Goal: Register for event/course

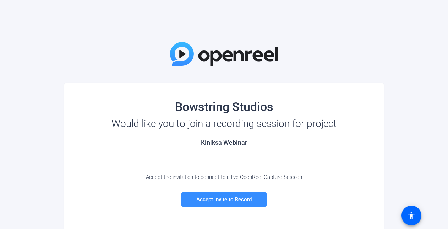
scroll to position [69, 0]
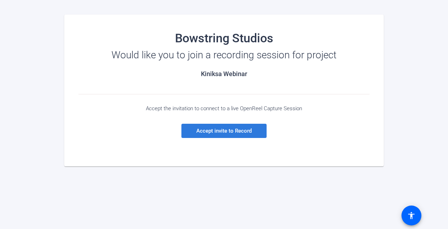
click at [222, 134] on span at bounding box center [223, 130] width 85 height 17
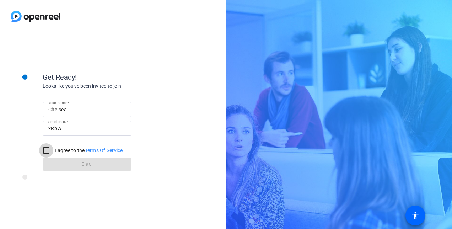
click at [46, 148] on input "I agree to the Terms Of Service" at bounding box center [46, 150] width 14 height 14
checkbox input "true"
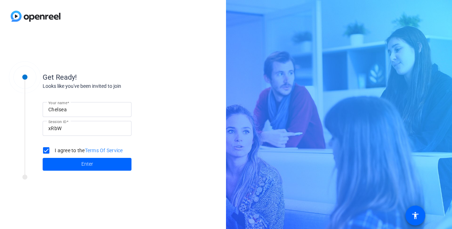
drag, startPoint x: 77, startPoint y: 132, endPoint x: 31, endPoint y: 132, distance: 46.5
click at [31, 132] on div "Get Ready! Looks like you've been invited to join Your name Chelsea Session ID …" at bounding box center [96, 116] width 178 height 115
click at [93, 165] on span at bounding box center [87, 164] width 89 height 17
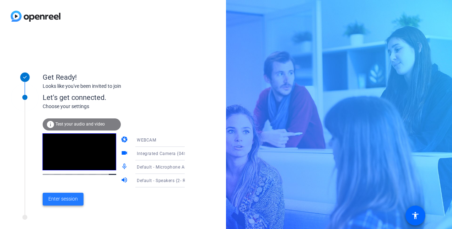
click at [67, 198] on span "Enter session" at bounding box center [62, 198] width 29 height 7
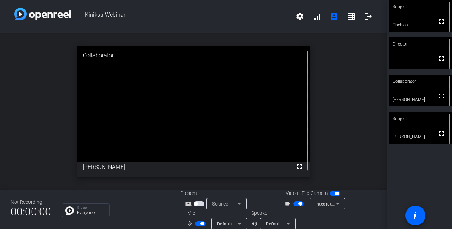
click at [0, 22] on html "Accessibility Screen-Reader Guide, Feedback, and Issue Reporting | New window K…" at bounding box center [226, 114] width 452 height 229
click at [437, 137] on div "No Video" at bounding box center [420, 128] width 63 height 32
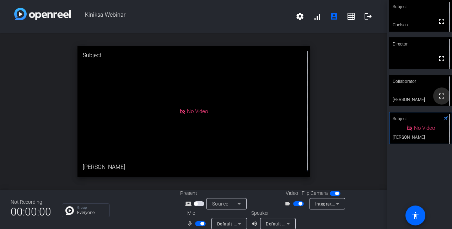
click at [433, 99] on span at bounding box center [441, 95] width 17 height 17
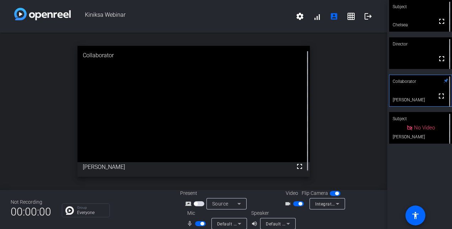
click at [426, 147] on div "Subject No Video [PERSON_NAME]" at bounding box center [420, 130] width 63 height 36
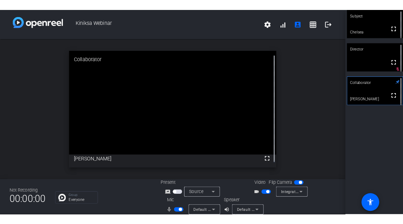
scroll to position [4, 0]
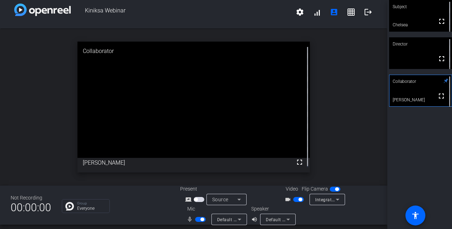
click at [295, 197] on span "button" at bounding box center [298, 199] width 11 height 5
click at [297, 199] on span "button" at bounding box center [298, 199] width 11 height 5
click at [298, 200] on span "button" at bounding box center [300, 199] width 4 height 4
click at [297, 202] on mat-slide-toggle at bounding box center [299, 198] width 12 height 7
click at [294, 196] on mat-slide-toggle at bounding box center [299, 198] width 12 height 7
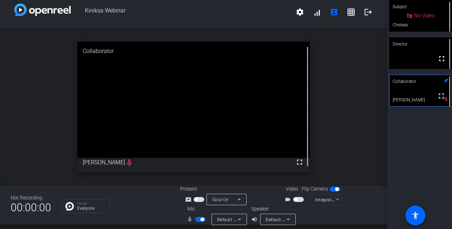
click at [294, 198] on span "button" at bounding box center [295, 199] width 4 height 4
click at [295, 200] on span "button" at bounding box center [298, 199] width 11 height 5
click at [300, 198] on span "button" at bounding box center [298, 199] width 11 height 5
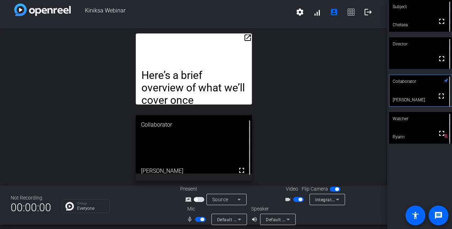
click at [246, 37] on mat-icon "open_in_new" at bounding box center [247, 37] width 9 height 9
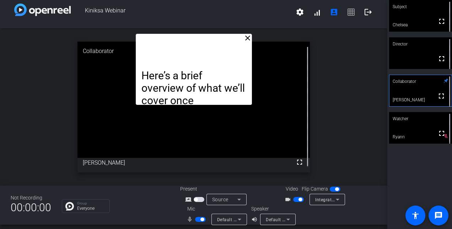
click at [188, 86] on p "Here’s a brief overview of what we’ll cover once introductions have been made:" at bounding box center [193, 100] width 105 height 62
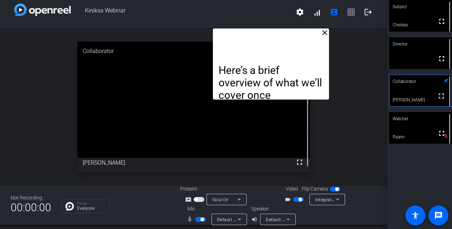
drag, startPoint x: 194, startPoint y: 87, endPoint x: 252, endPoint y: 62, distance: 63.6
click at [252, 62] on div "Here’s a brief overview of what we’ll cover once introductions have been made: …" at bounding box center [271, 63] width 116 height 71
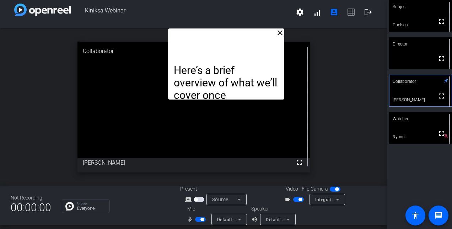
drag, startPoint x: 306, startPoint y: 99, endPoint x: 279, endPoint y: 37, distance: 67.1
click at [279, 37] on div "Here’s a brief overview of what we’ll cover once introductions have been made: …" at bounding box center [226, 63] width 116 height 71
click at [295, 163] on mat-icon "fullscreen" at bounding box center [299, 162] width 9 height 9
drag, startPoint x: 222, startPoint y: 37, endPoint x: 222, endPoint y: -20, distance: 56.5
click at [222, 0] on html "Accessibility Screen-Reader Guide, Feedback, and Issue Reporting | New window K…" at bounding box center [226, 114] width 452 height 229
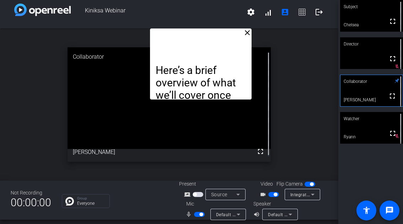
click at [24, 86] on div "close Here’s a brief overview of what we’ll cover once introductions have been …" at bounding box center [169, 104] width 338 height 152
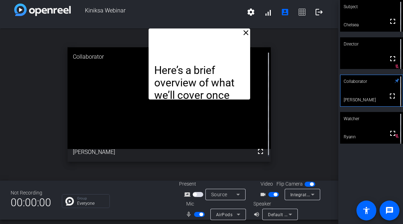
drag, startPoint x: 190, startPoint y: 37, endPoint x: 189, endPoint y: 15, distance: 21.3
click at [189, 15] on div "Kiniksa Webinar settings signal_cellular_alt account_box grid_on logout close H…" at bounding box center [169, 112] width 338 height 224
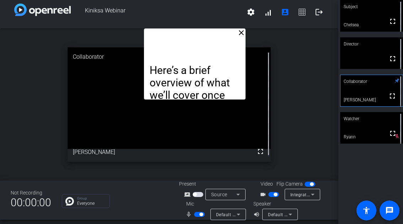
drag, startPoint x: 194, startPoint y: 38, endPoint x: 189, endPoint y: -2, distance: 40.8
click at [189, 0] on html "Accessibility Screen-Reader Guide, Feedback, and Issue Reporting | New window K…" at bounding box center [201, 112] width 403 height 224
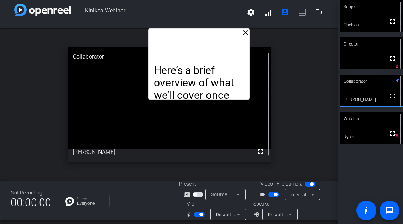
drag, startPoint x: 182, startPoint y: 50, endPoint x: 187, endPoint y: 16, distance: 34.3
click at [187, 16] on div "Kiniksa Webinar settings signal_cellular_alt account_box grid_on logout close H…" at bounding box center [169, 112] width 338 height 224
click at [242, 36] on mat-icon "close" at bounding box center [245, 32] width 9 height 9
